Goal: Navigation & Orientation: Find specific page/section

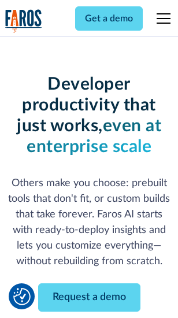
scroll to position [138, 0]
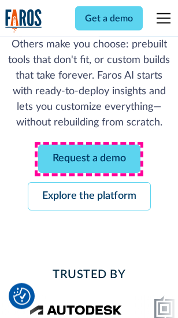
click at [89, 159] on link "Request a demo" at bounding box center [89, 159] width 102 height 28
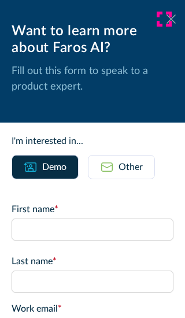
click at [166, 19] on icon at bounding box center [170, 18] width 9 height 9
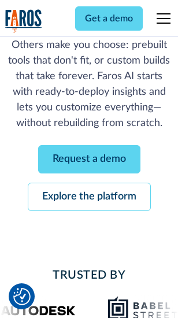
scroll to position [176, 0]
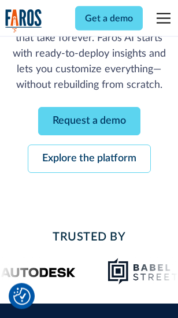
click at [89, 159] on link "Explore the platform" at bounding box center [89, 159] width 123 height 28
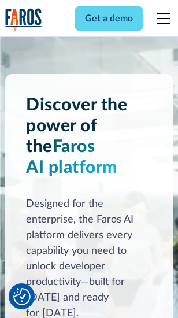
scroll to position [8796, 0]
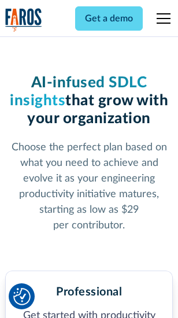
scroll to position [1830, 0]
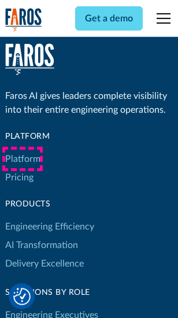
click at [23, 159] on link "Platform" at bounding box center [22, 159] width 35 height 18
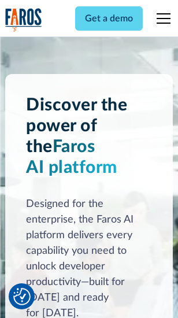
scroll to position [9167, 0]
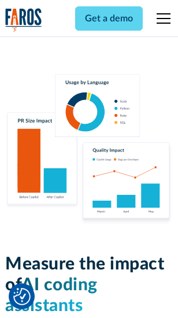
scroll to position [7209, 0]
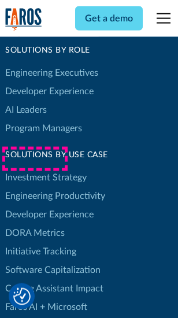
click at [35, 223] on link "DORA Metrics" at bounding box center [34, 232] width 59 height 18
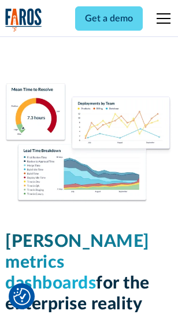
scroll to position [5112, 0]
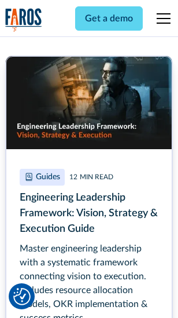
scroll to position [5287, 0]
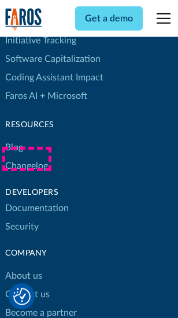
click at [27, 159] on link "Changelog" at bounding box center [26, 165] width 43 height 18
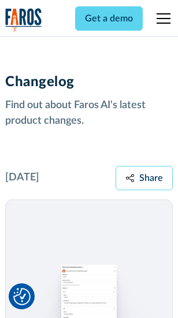
scroll to position [14160, 0]
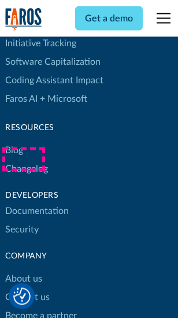
click at [23, 270] on link "About us" at bounding box center [23, 279] width 37 height 18
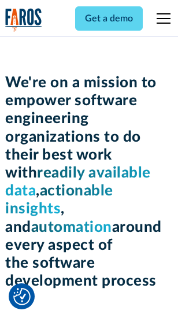
scroll to position [3993, 0]
